Goal: Find specific page/section: Find specific page/section

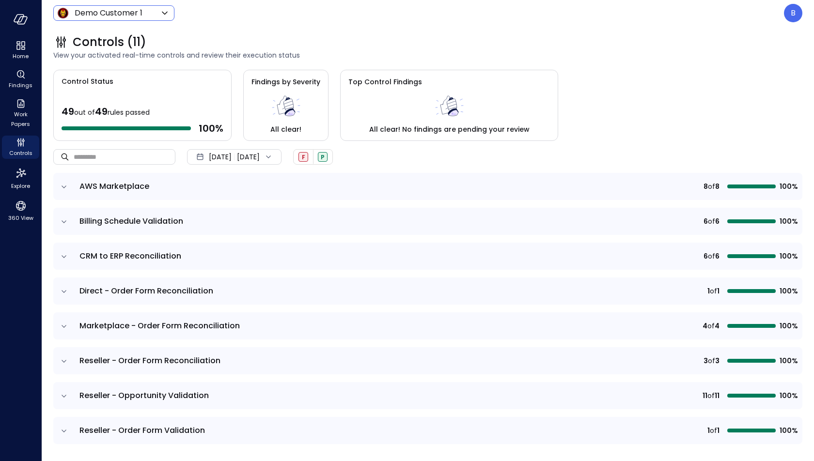
click at [160, 15] on icon at bounding box center [165, 13] width 12 height 12
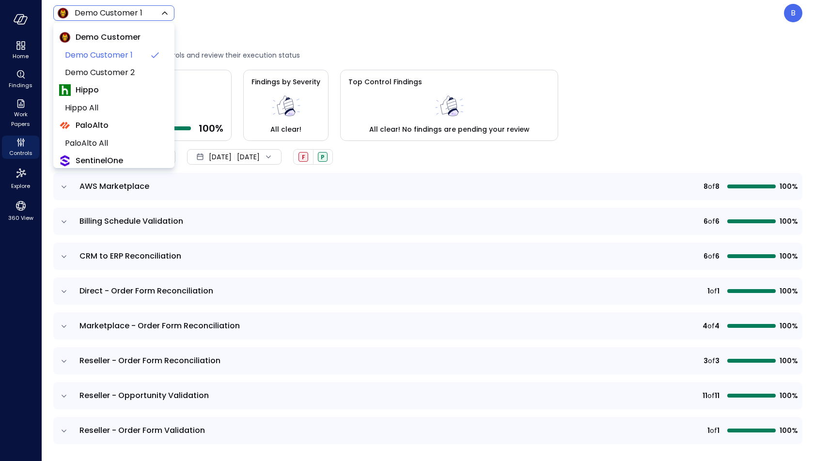
click at [160, 15] on div at bounding box center [407, 230] width 814 height 461
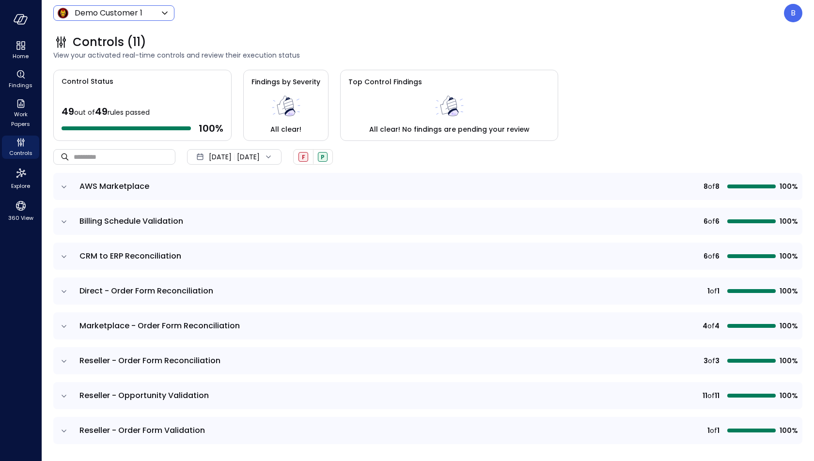
click at [65, 185] on icon "expand row" at bounding box center [64, 187] width 10 height 10
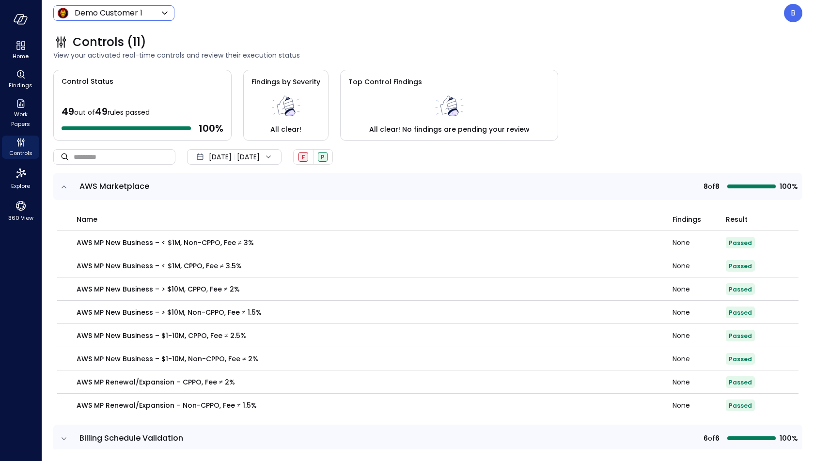
click at [65, 185] on icon "expand row" at bounding box center [64, 187] width 10 height 10
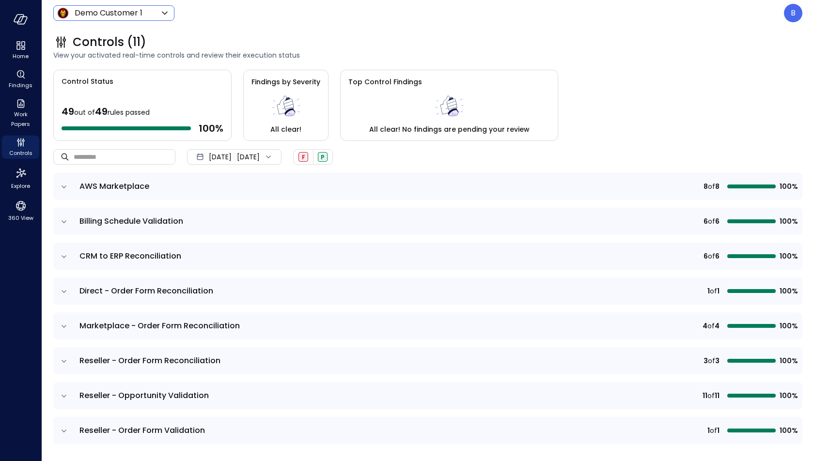
click at [65, 185] on icon "expand row" at bounding box center [64, 187] width 10 height 10
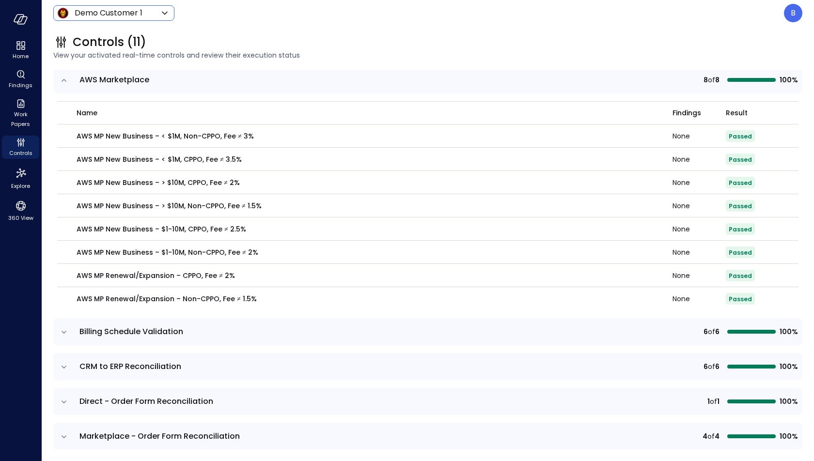
scroll to position [127, 0]
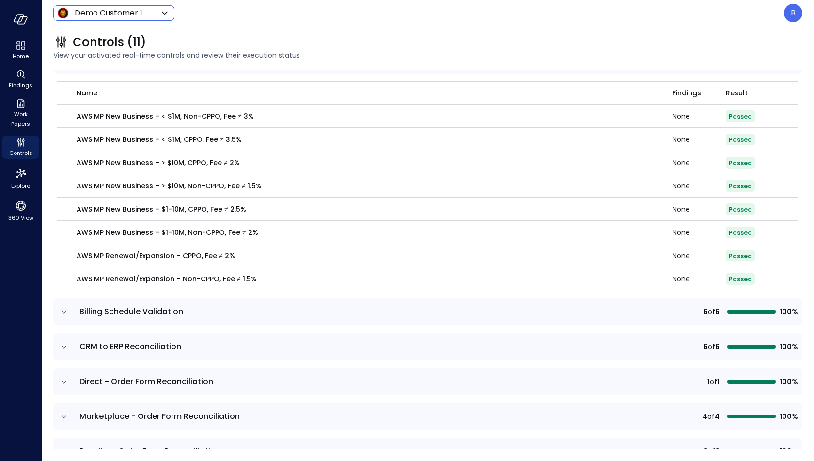
click at [145, 13] on body "Home Findings Work Papers Controls Explore 360 View Demo Customer 1 ***** ​ B C…" at bounding box center [407, 230] width 814 height 461
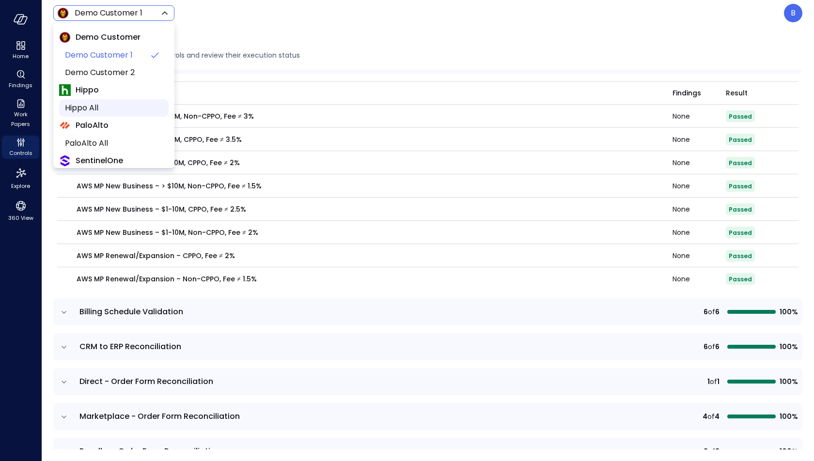
scroll to position [130, 0]
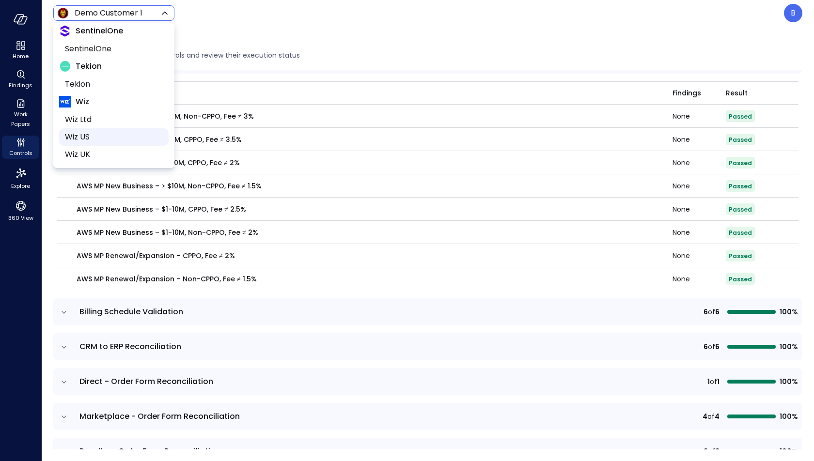
click at [111, 135] on span "Wiz US" at bounding box center [113, 137] width 96 height 12
type input "******"
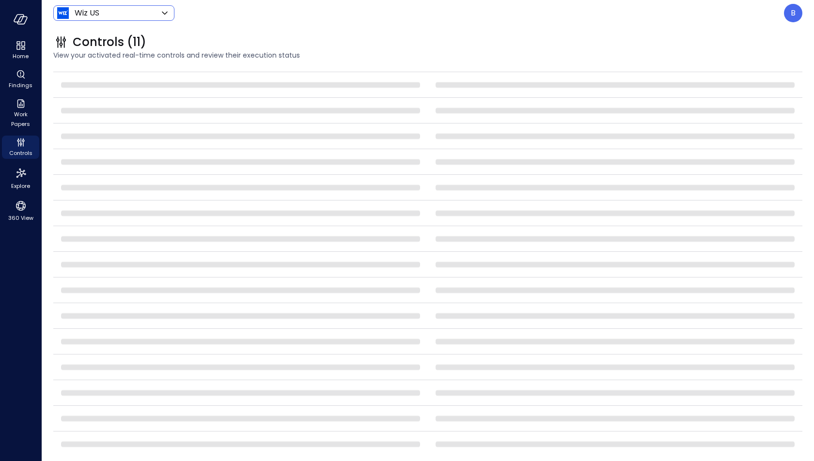
scroll to position [122, 0]
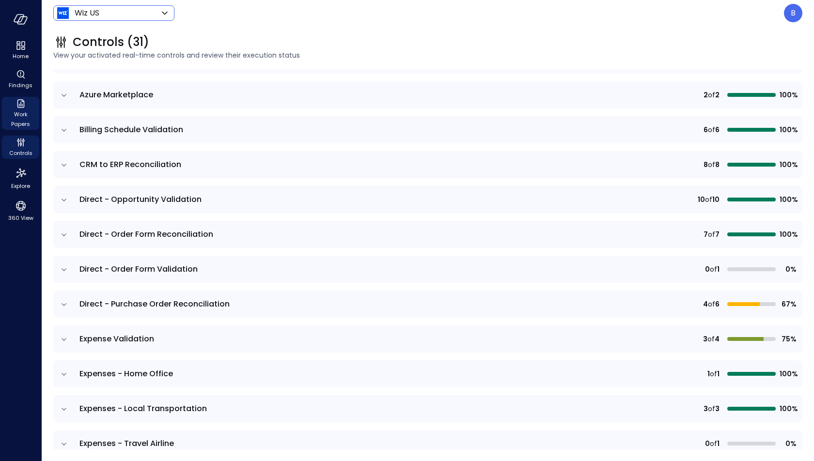
click at [24, 103] on icon "Work Papers" at bounding box center [21, 104] width 12 height 12
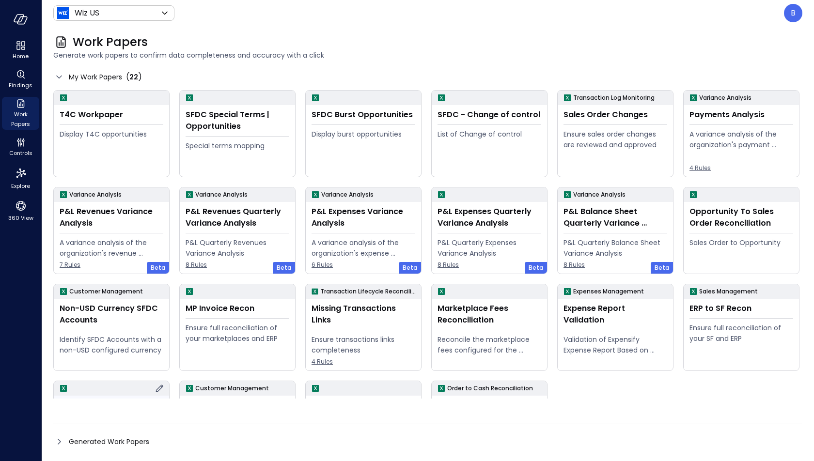
scroll to position [69, 0]
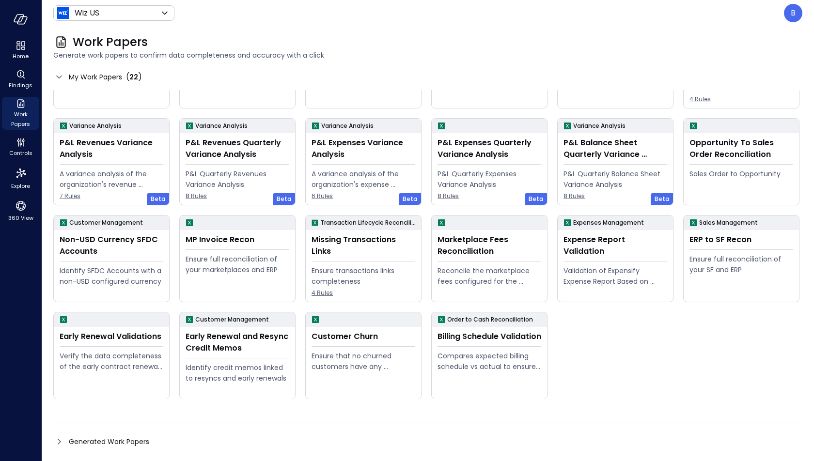
click at [59, 439] on icon at bounding box center [59, 442] width 12 height 12
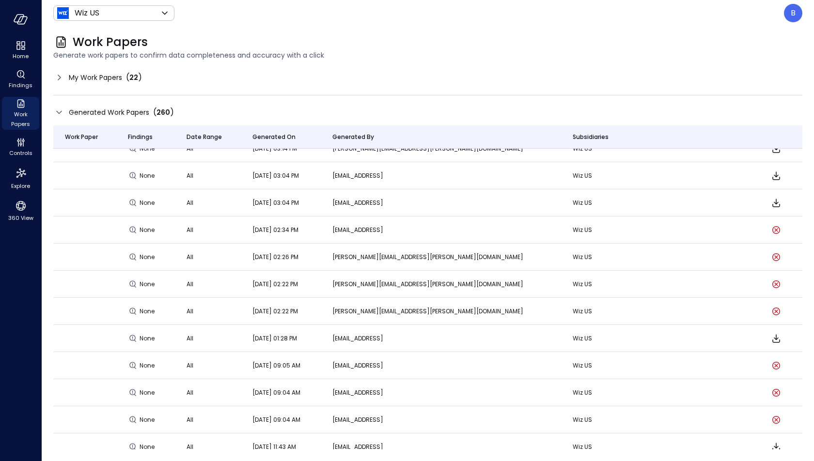
scroll to position [0, 0]
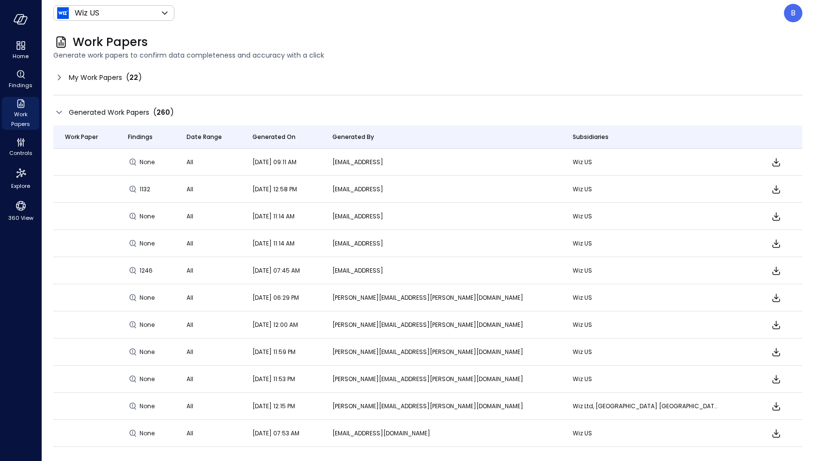
click at [54, 74] on icon at bounding box center [59, 78] width 12 height 12
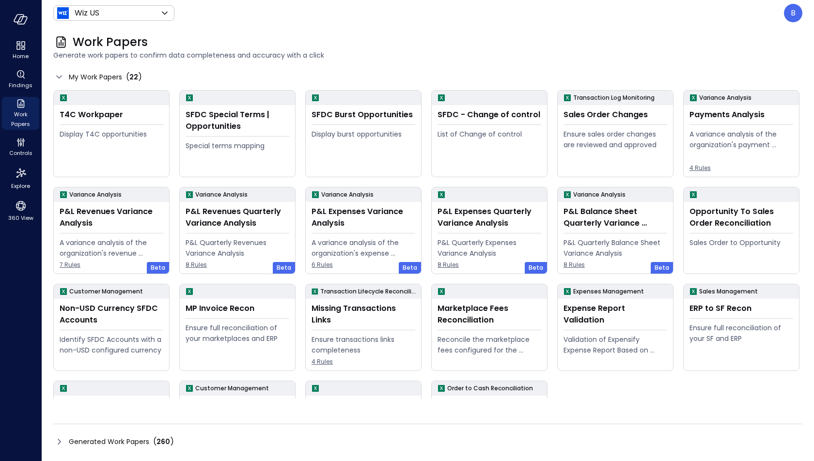
click at [54, 74] on icon at bounding box center [59, 77] width 12 height 12
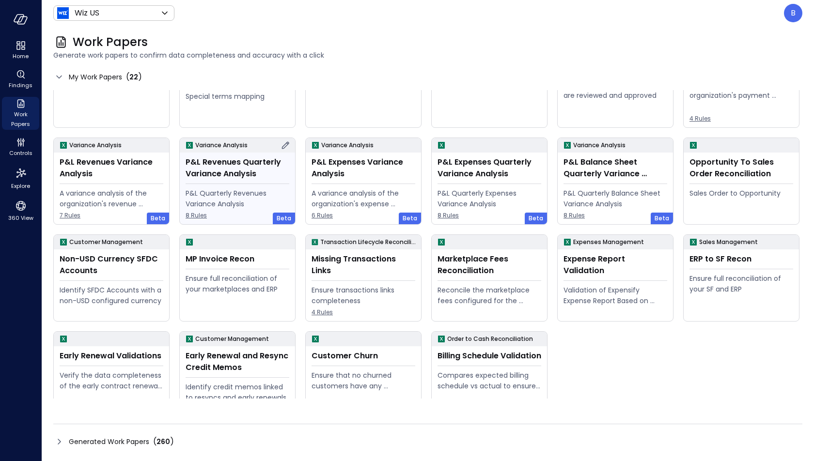
scroll to position [69, 0]
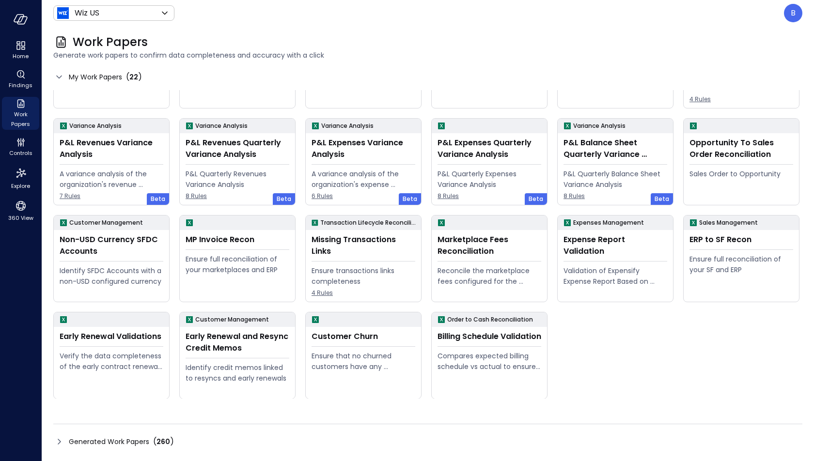
click at [61, 75] on icon at bounding box center [59, 77] width 12 height 12
click at [59, 442] on icon at bounding box center [59, 442] width 12 height 12
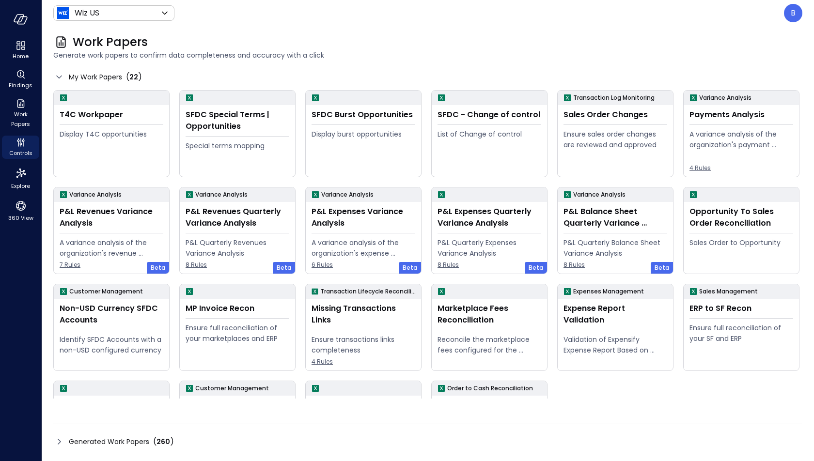
click at [56, 438] on icon at bounding box center [59, 442] width 12 height 12
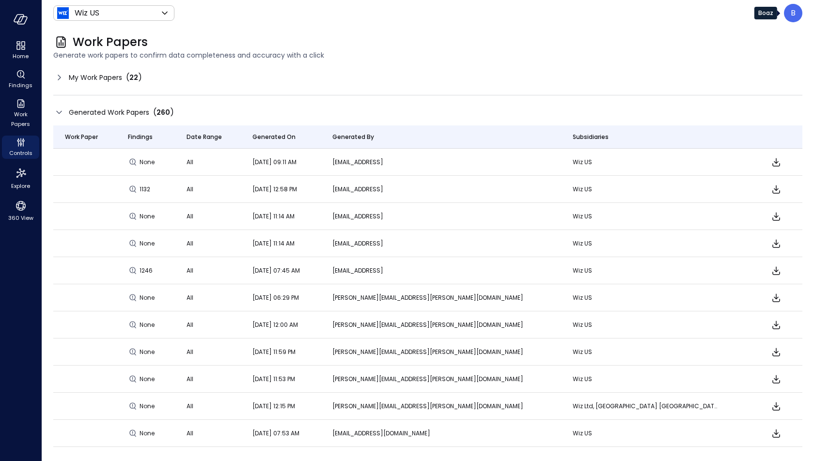
click at [791, 16] on div "B" at bounding box center [793, 13] width 18 height 18
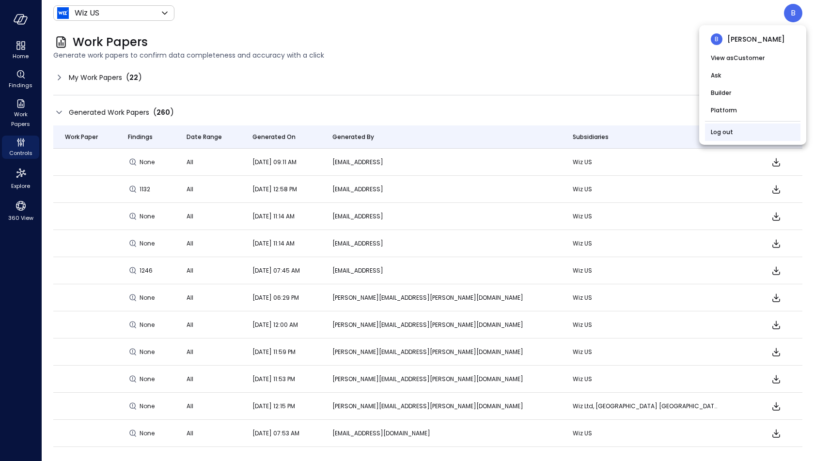
click at [738, 132] on li "Log out" at bounding box center [752, 132] width 95 height 17
click at [732, 132] on link "Log out" at bounding box center [722, 132] width 22 height 10
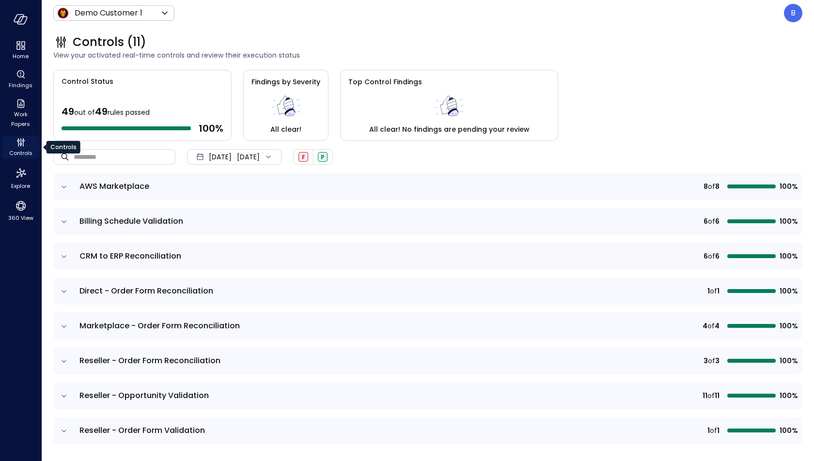
click at [18, 143] on icon "Controls" at bounding box center [21, 143] width 12 height 12
click at [20, 115] on span "Work Papers" at bounding box center [21, 119] width 30 height 19
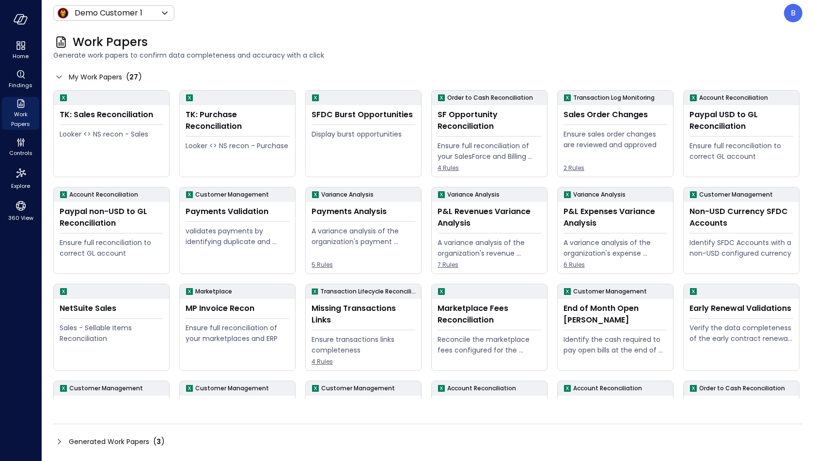
click at [62, 435] on div "Generated Work Papers ( 3 )" at bounding box center [427, 442] width 749 height 16
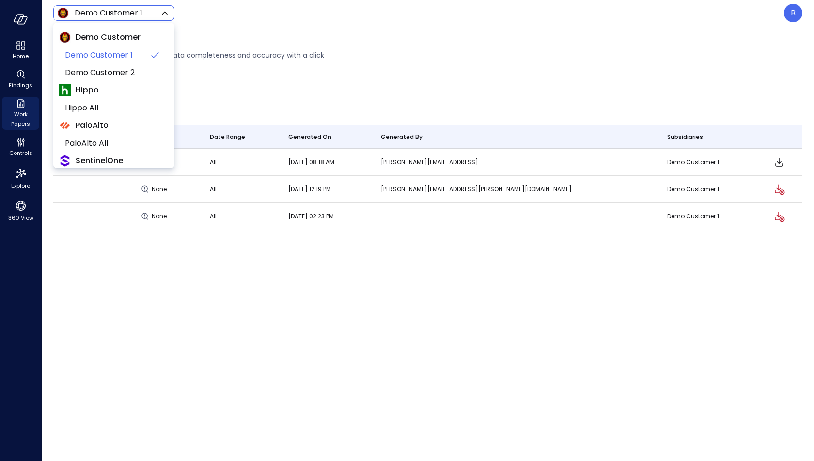
click at [109, 12] on body "Home Findings Work Papers Controls Explore 360 View Demo Customer 1 ***** ​ B W…" at bounding box center [407, 230] width 814 height 461
click at [111, 106] on span "Hippo All" at bounding box center [113, 108] width 96 height 12
type input "*******"
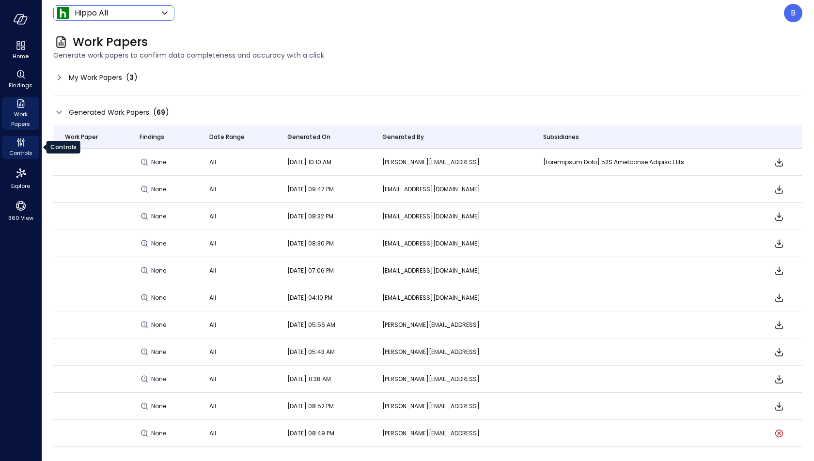
click at [23, 151] on span "Controls" at bounding box center [20, 153] width 23 height 10
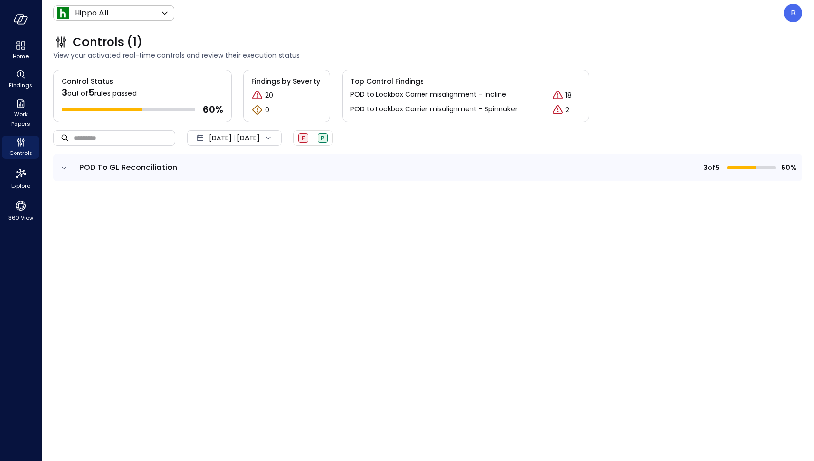
click at [71, 165] on td at bounding box center [63, 167] width 20 height 27
click at [60, 165] on icon "expand row" at bounding box center [64, 168] width 10 height 10
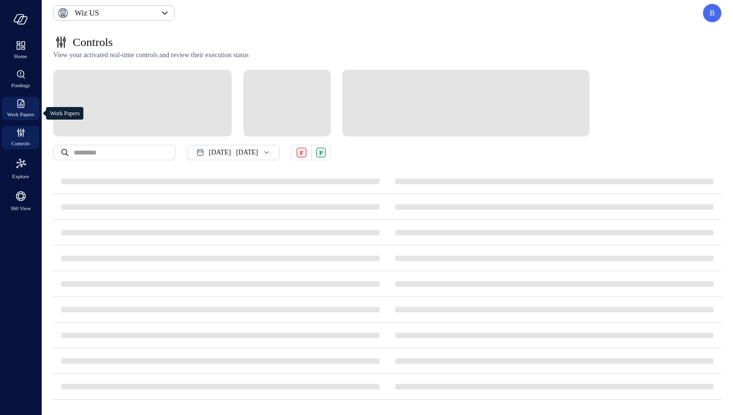
click at [23, 112] on span "Work Papers" at bounding box center [20, 115] width 27 height 10
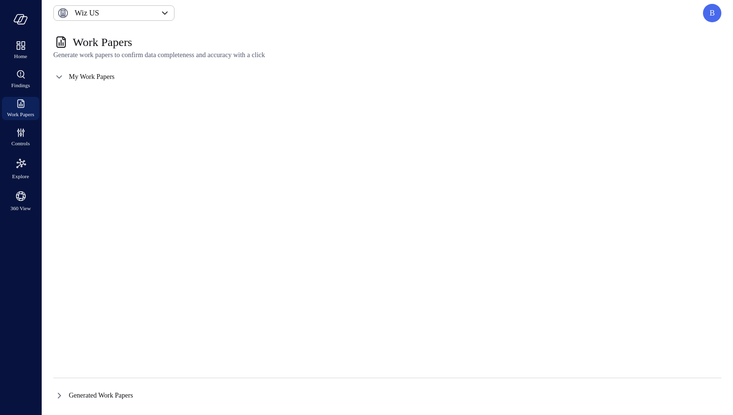
click at [63, 397] on icon at bounding box center [59, 396] width 12 height 12
